Goal: Check status

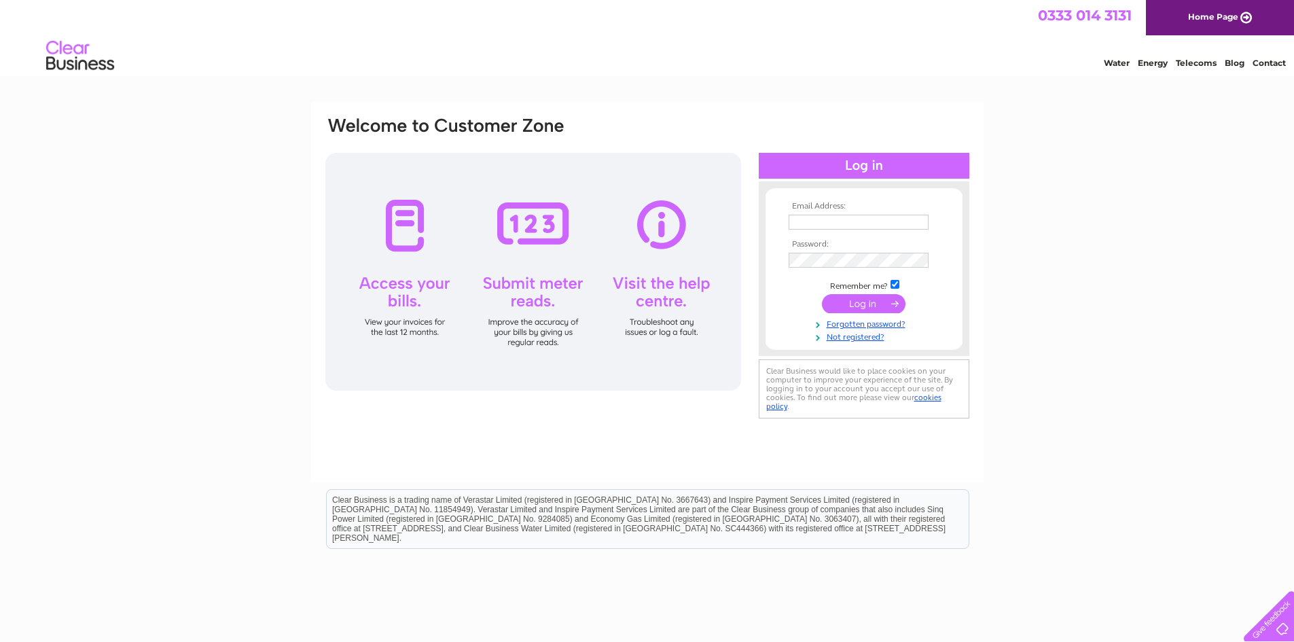
type input "[PERSON_NAME][EMAIL_ADDRESS][DOMAIN_NAME]"
click at [856, 305] on input "submit" at bounding box center [864, 303] width 84 height 19
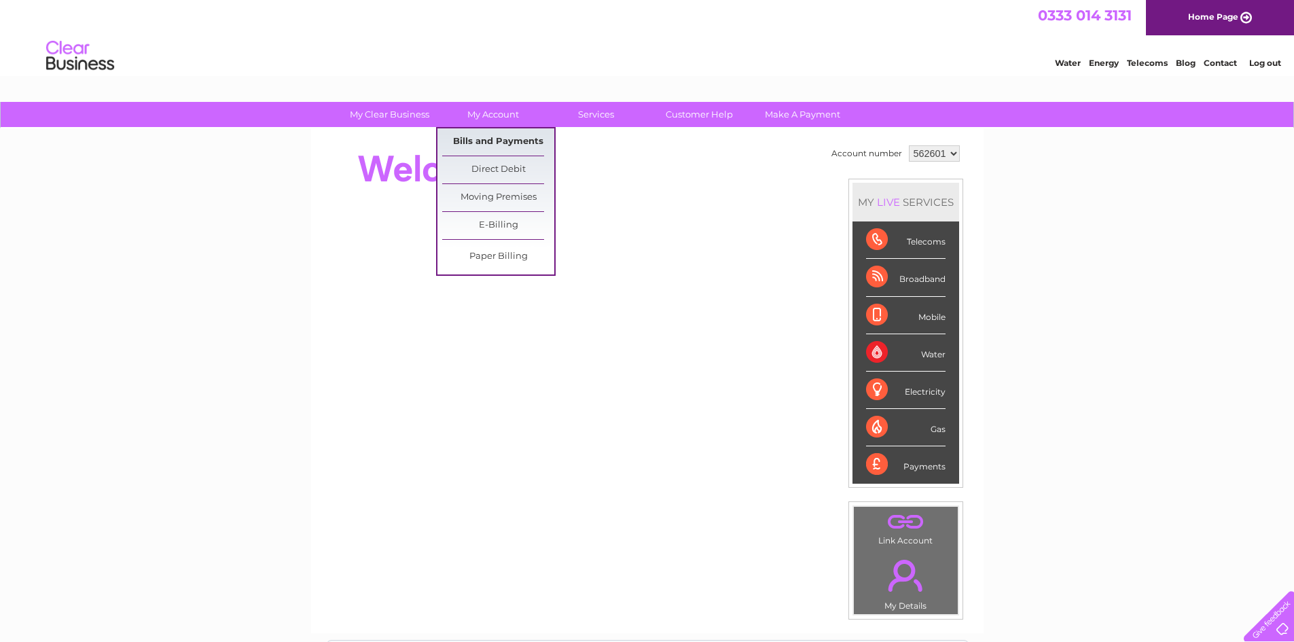
click at [488, 145] on link "Bills and Payments" at bounding box center [498, 141] width 112 height 27
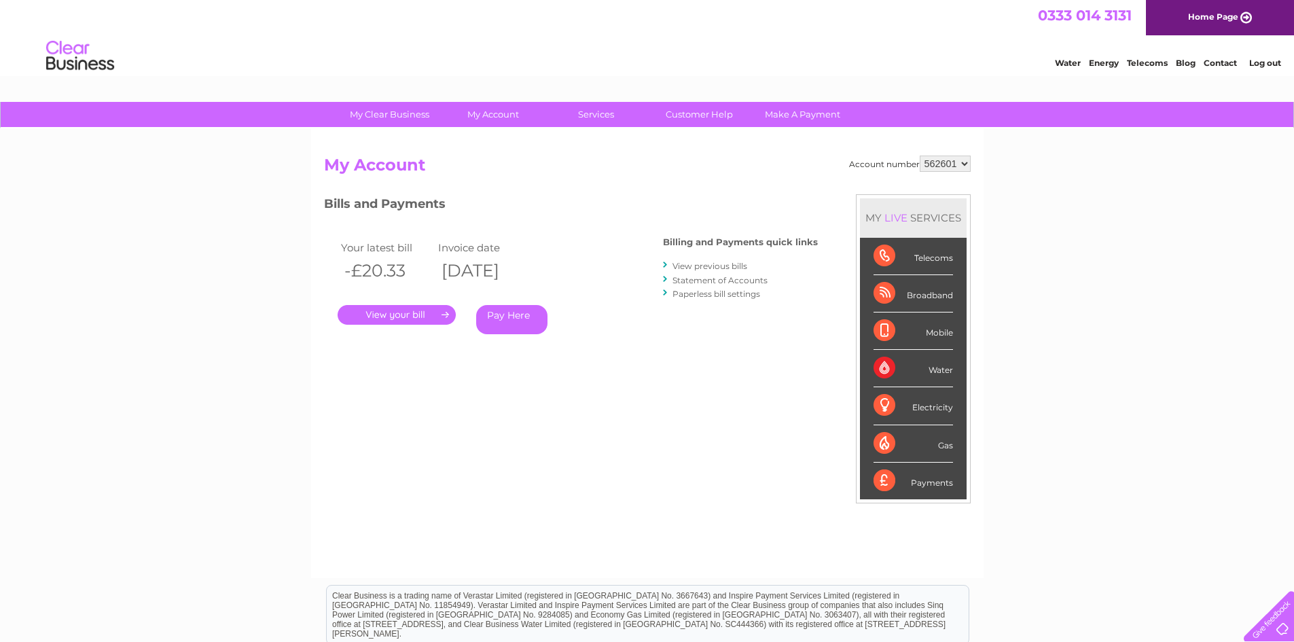
click at [396, 318] on link "." at bounding box center [397, 315] width 118 height 20
